Goal: Task Accomplishment & Management: Manage account settings

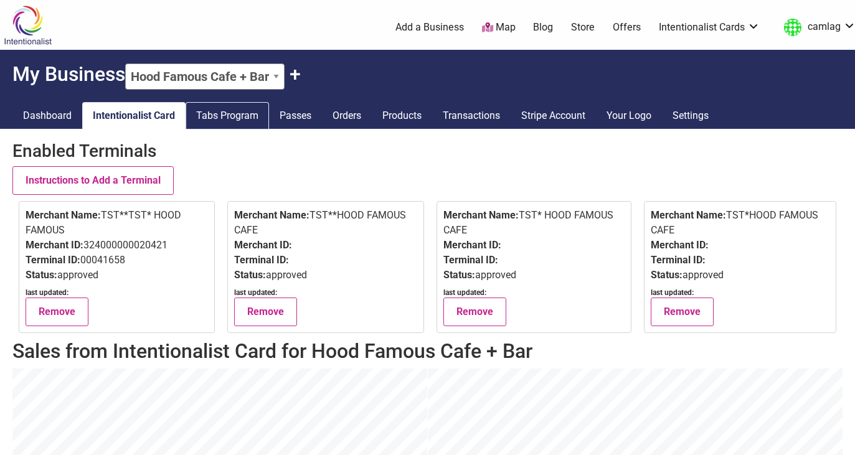
click at [253, 118] on link "Tabs Program" at bounding box center [227, 115] width 83 height 27
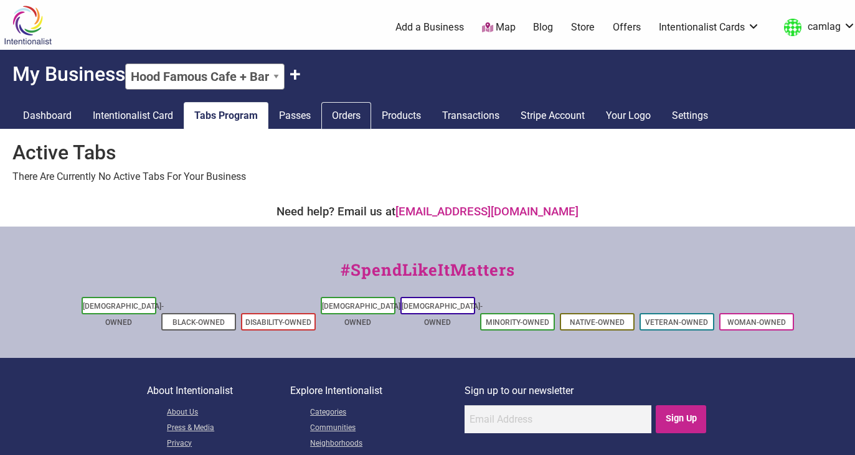
click at [371, 121] on link "Orders" at bounding box center [346, 115] width 50 height 27
